Goal: Task Accomplishment & Management: Manage account settings

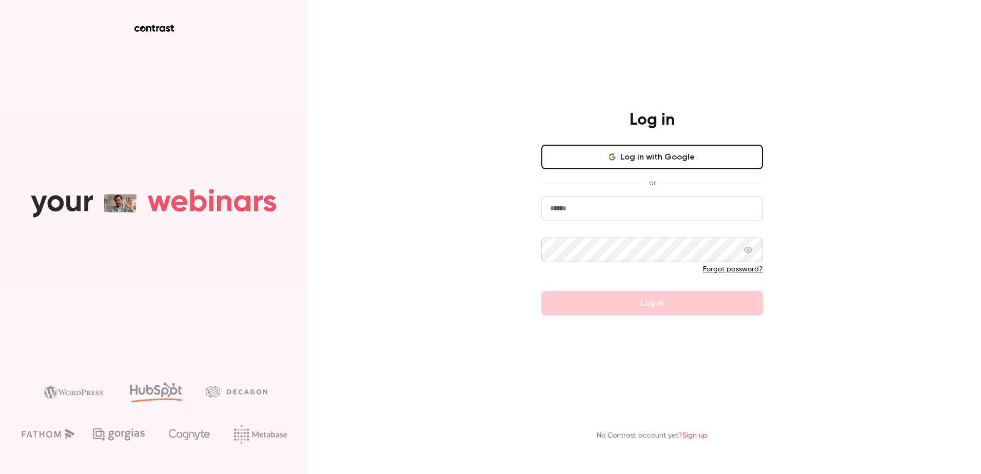
click at [657, 220] on input "email" at bounding box center [653, 209] width 222 height 25
click at [0, 474] on com-1password-button at bounding box center [0, 474] width 0 height 0
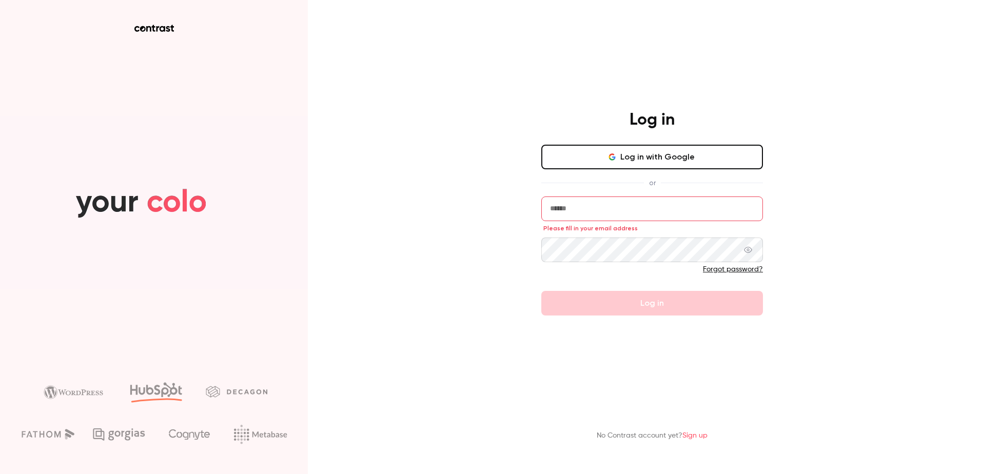
type input "**********"
